Goal: Book appointment/travel/reservation

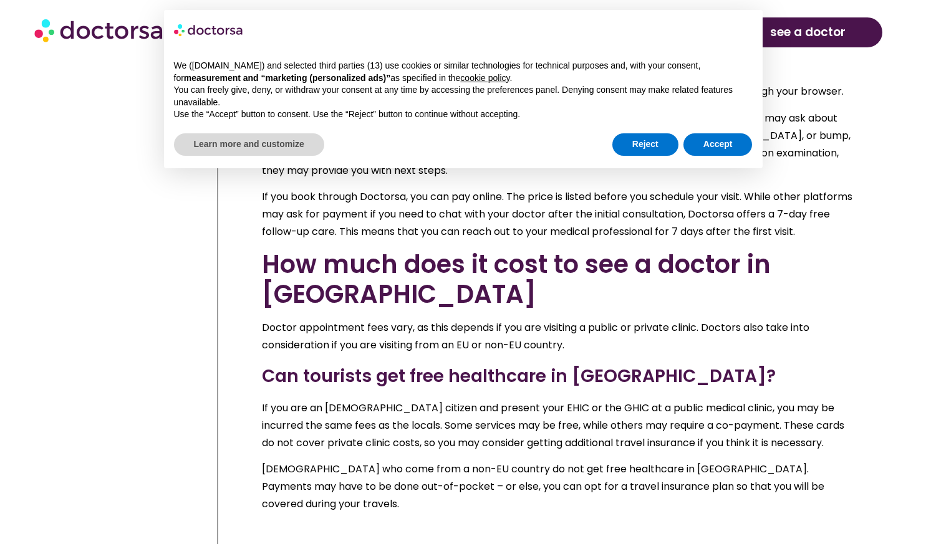
scroll to position [12779, 0]
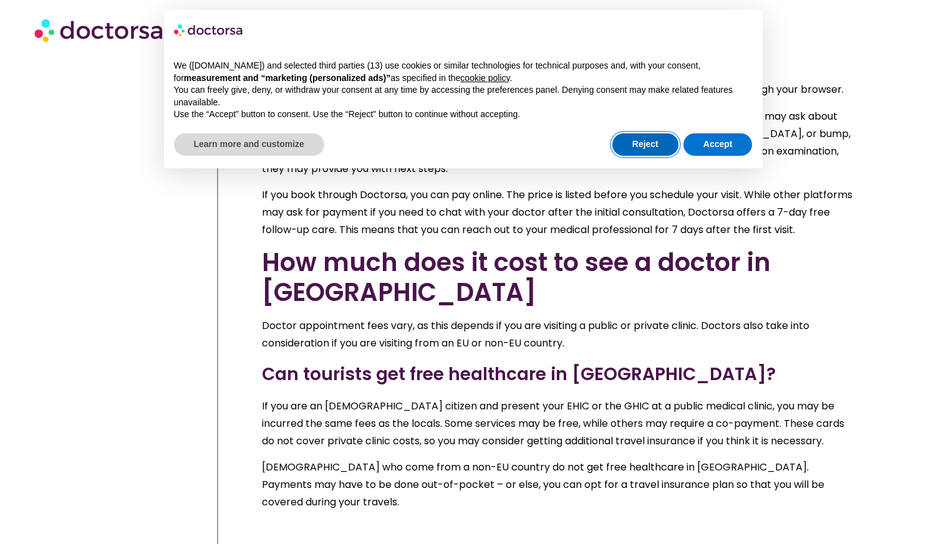
click at [645, 143] on button "Reject" at bounding box center [645, 144] width 66 height 22
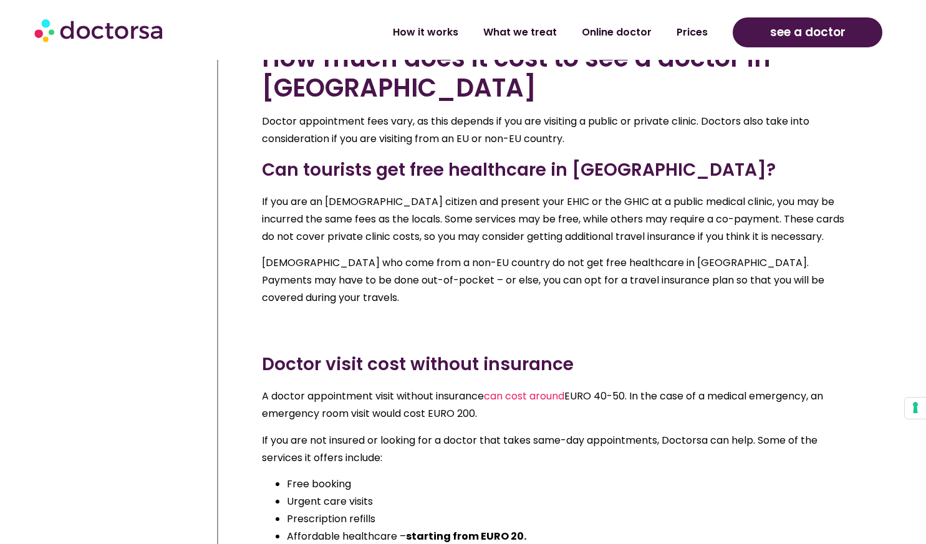
scroll to position [12979, 0]
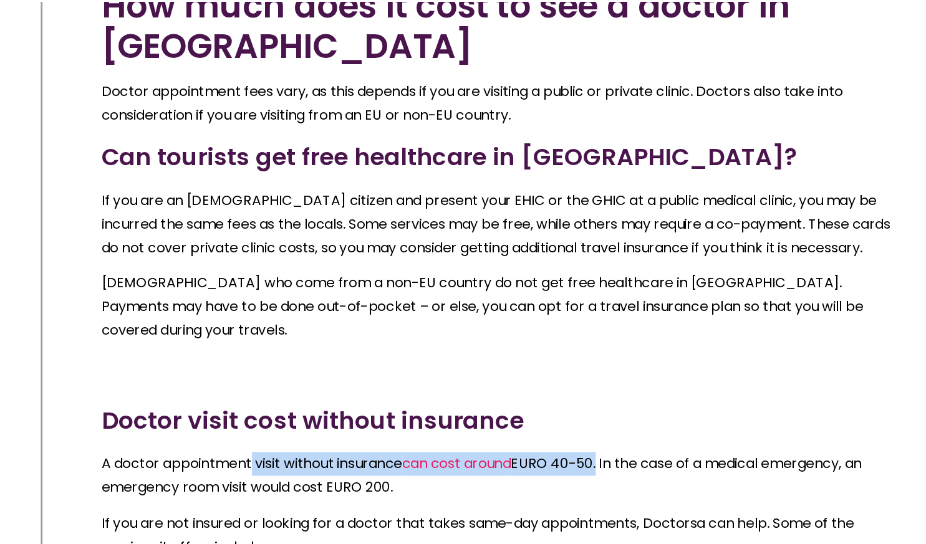
drag, startPoint x: 371, startPoint y: 190, endPoint x: 632, endPoint y: 196, distance: 261.3
click at [632, 393] on p "A doctor appointment visit without insurance can cost around EURO 40-50. In the…" at bounding box center [560, 410] width 596 height 35
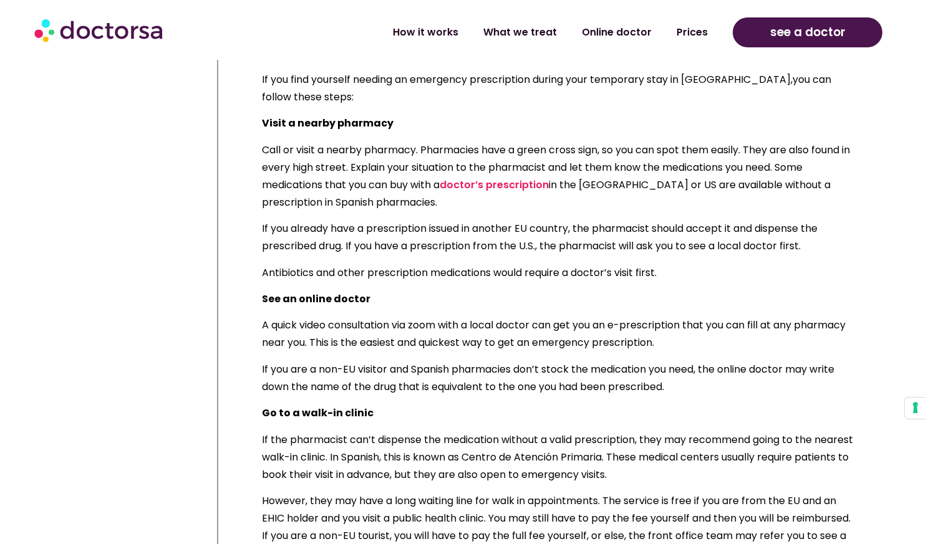
scroll to position [8956, 0]
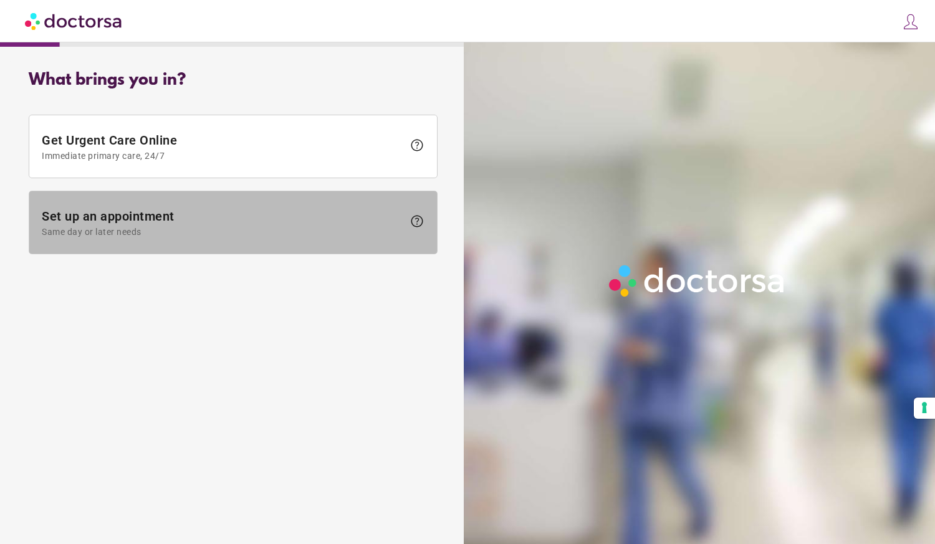
click at [370, 234] on span "Same day or later needs" at bounding box center [223, 232] width 362 height 10
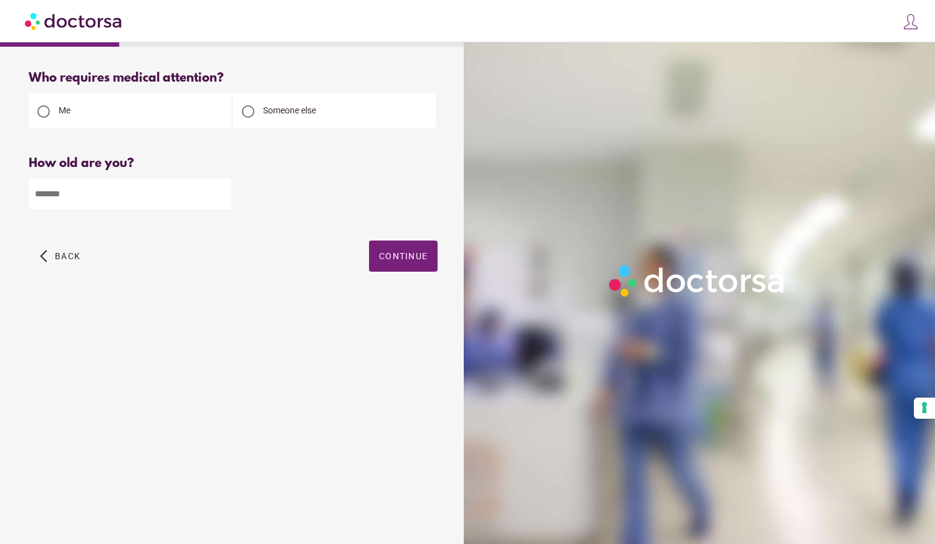
click at [155, 209] on input "number" at bounding box center [130, 194] width 203 height 31
type input "**"
click at [409, 259] on span "Continue" at bounding box center [403, 256] width 49 height 10
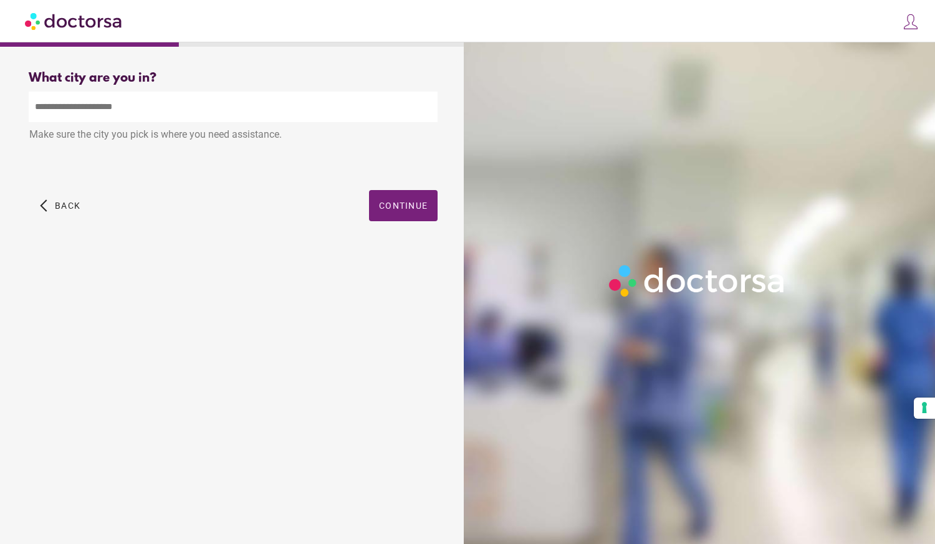
click at [266, 107] on input "text" at bounding box center [233, 107] width 409 height 31
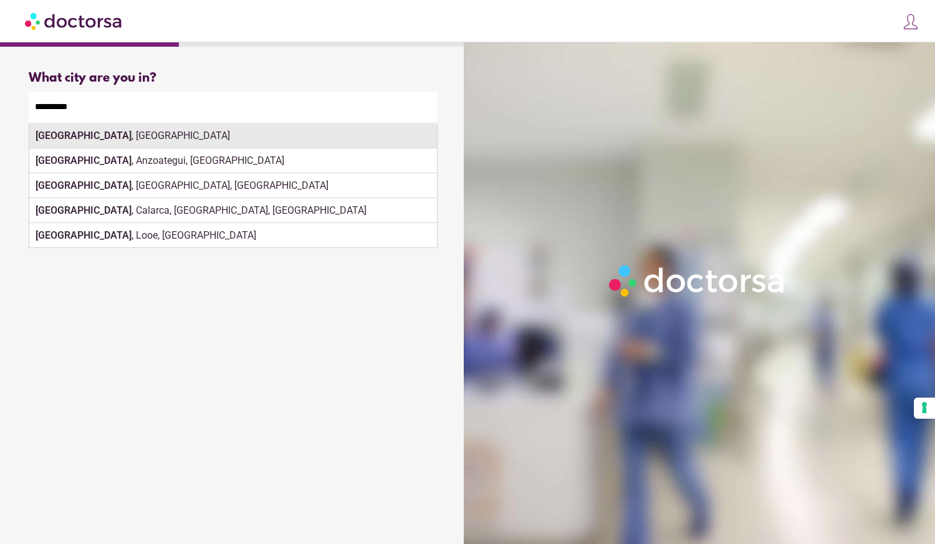
click at [339, 138] on div "Barcelona , Spain" at bounding box center [233, 135] width 408 height 25
type input "**********"
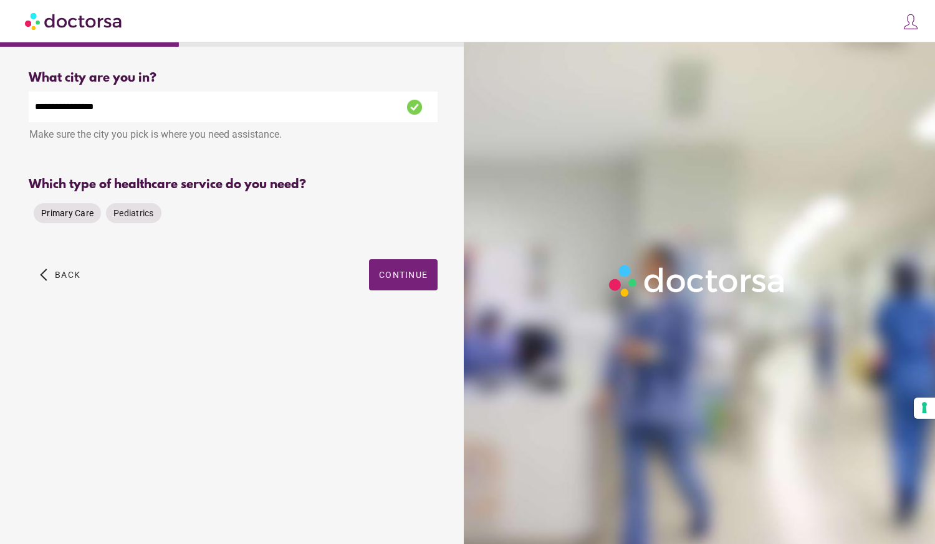
click at [73, 213] on span "Primary Care" at bounding box center [67, 213] width 52 height 10
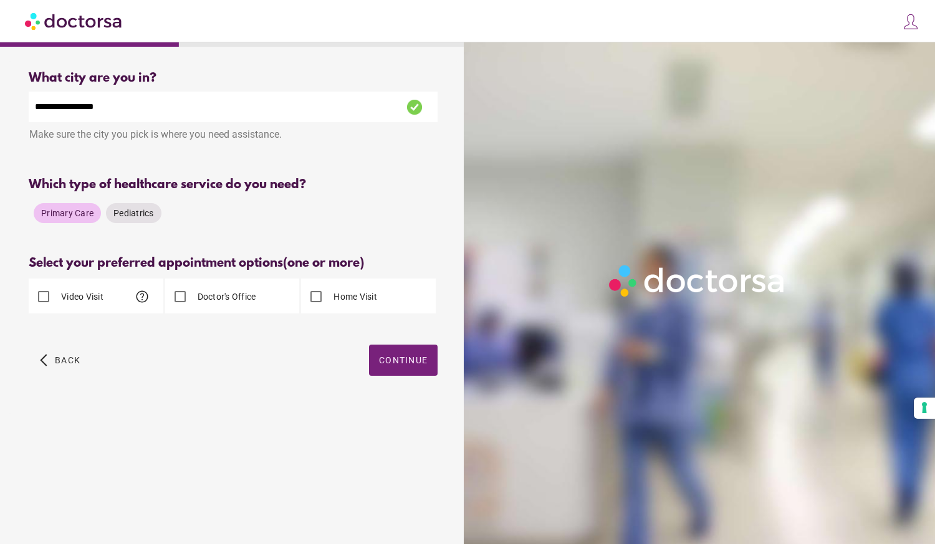
click at [213, 293] on label "Doctor's Office" at bounding box center [225, 297] width 61 height 12
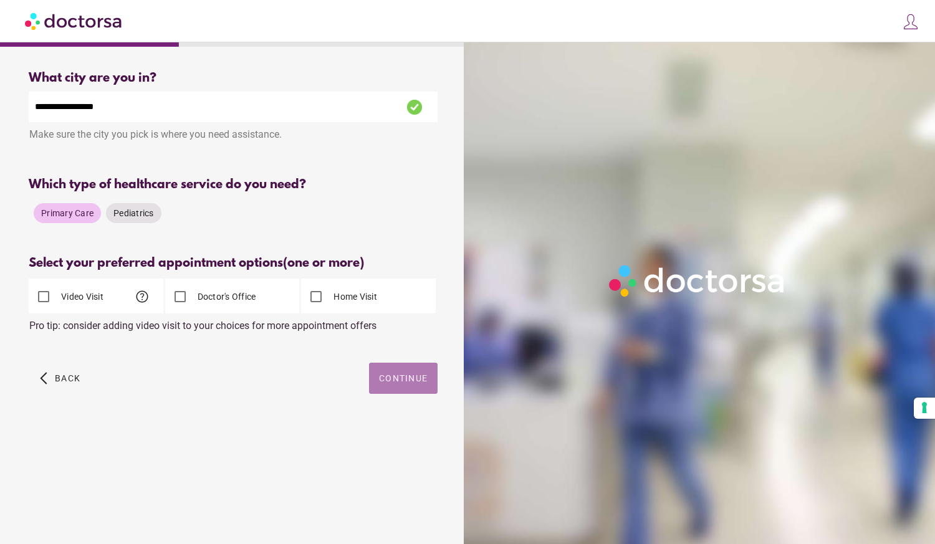
click at [390, 378] on span "Continue" at bounding box center [403, 378] width 49 height 10
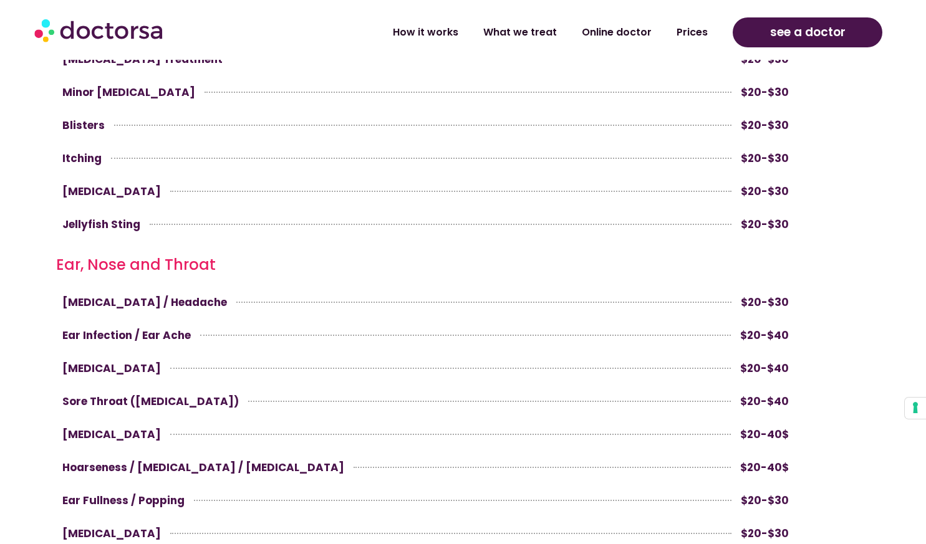
scroll to position [1852, 0]
